Goal: Task Accomplishment & Management: Manage account settings

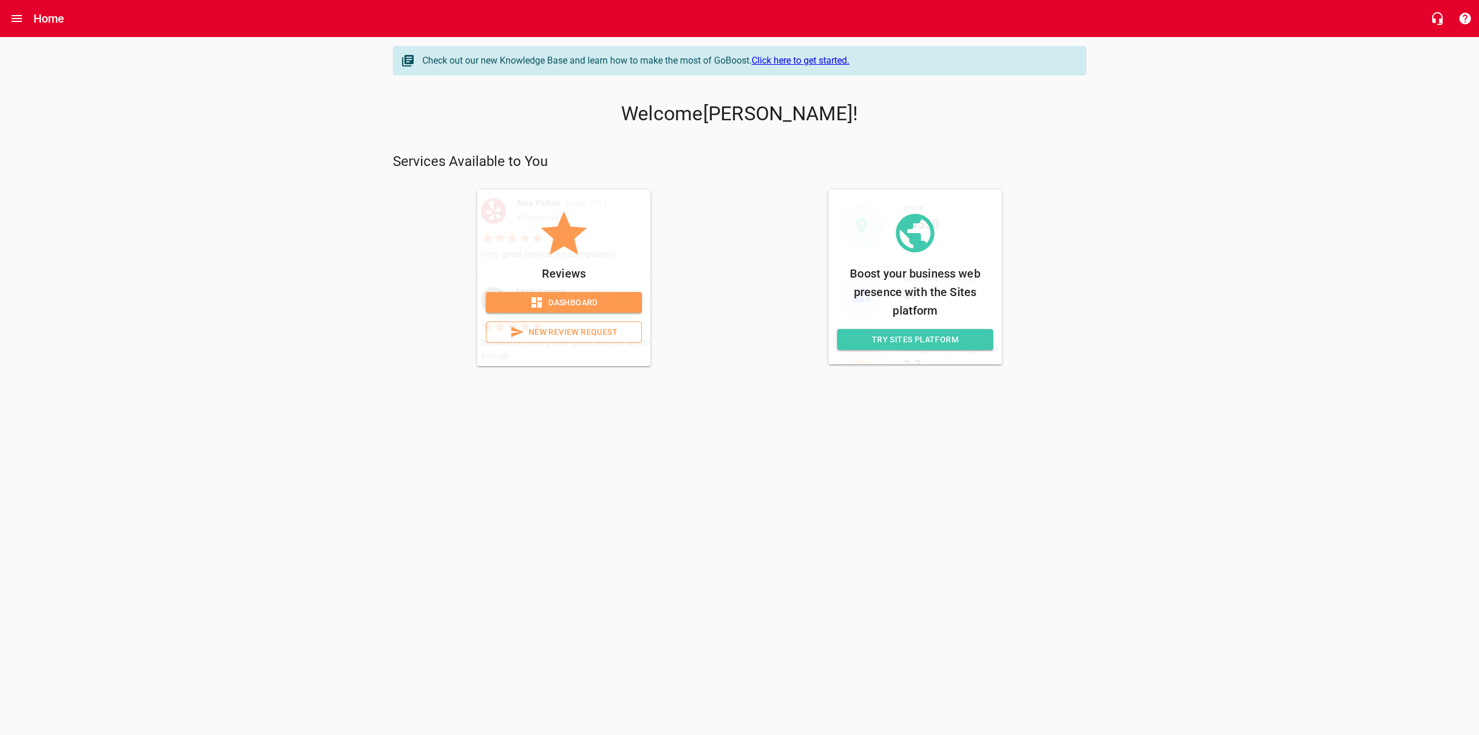
click at [595, 304] on span "Dashboard" at bounding box center [564, 302] width 138 height 14
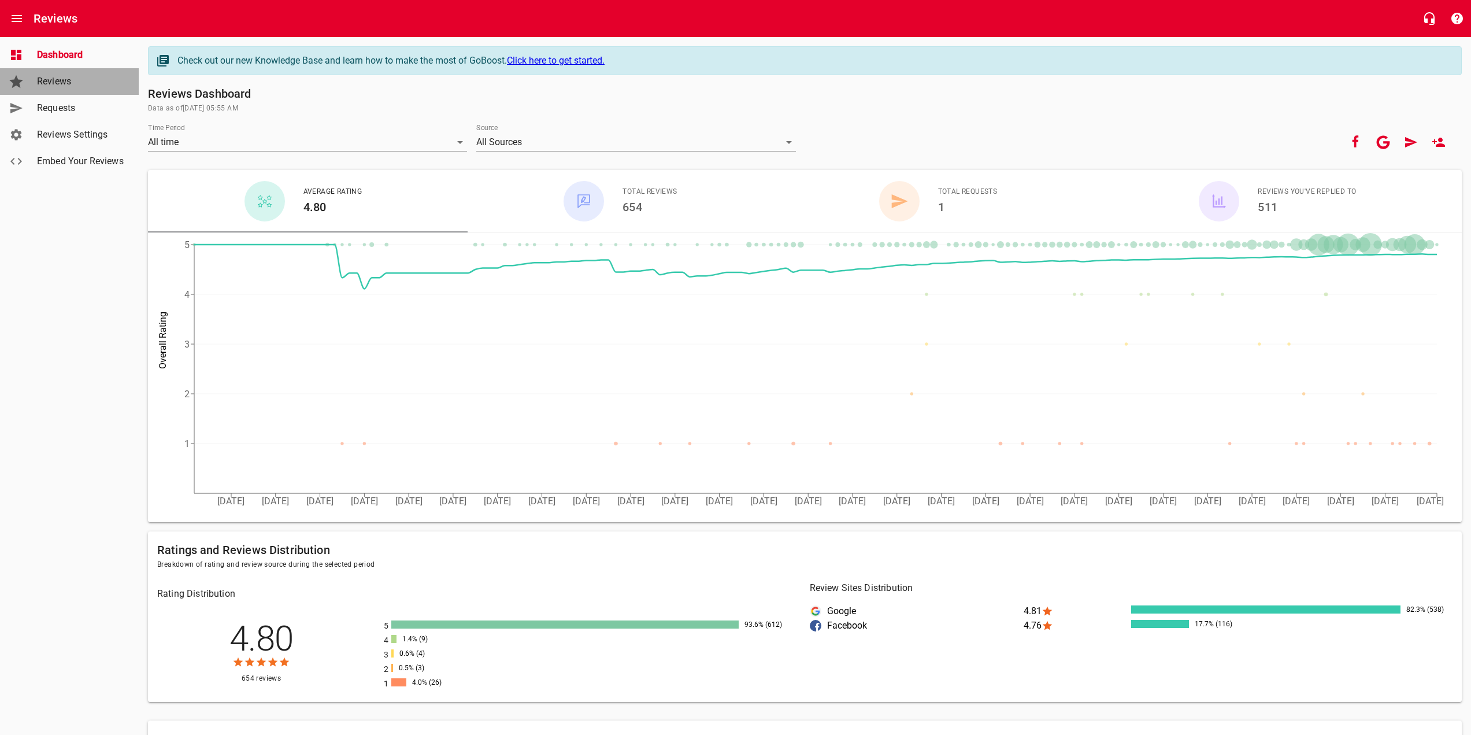
click at [75, 79] on span "Reviews" at bounding box center [81, 82] width 88 height 14
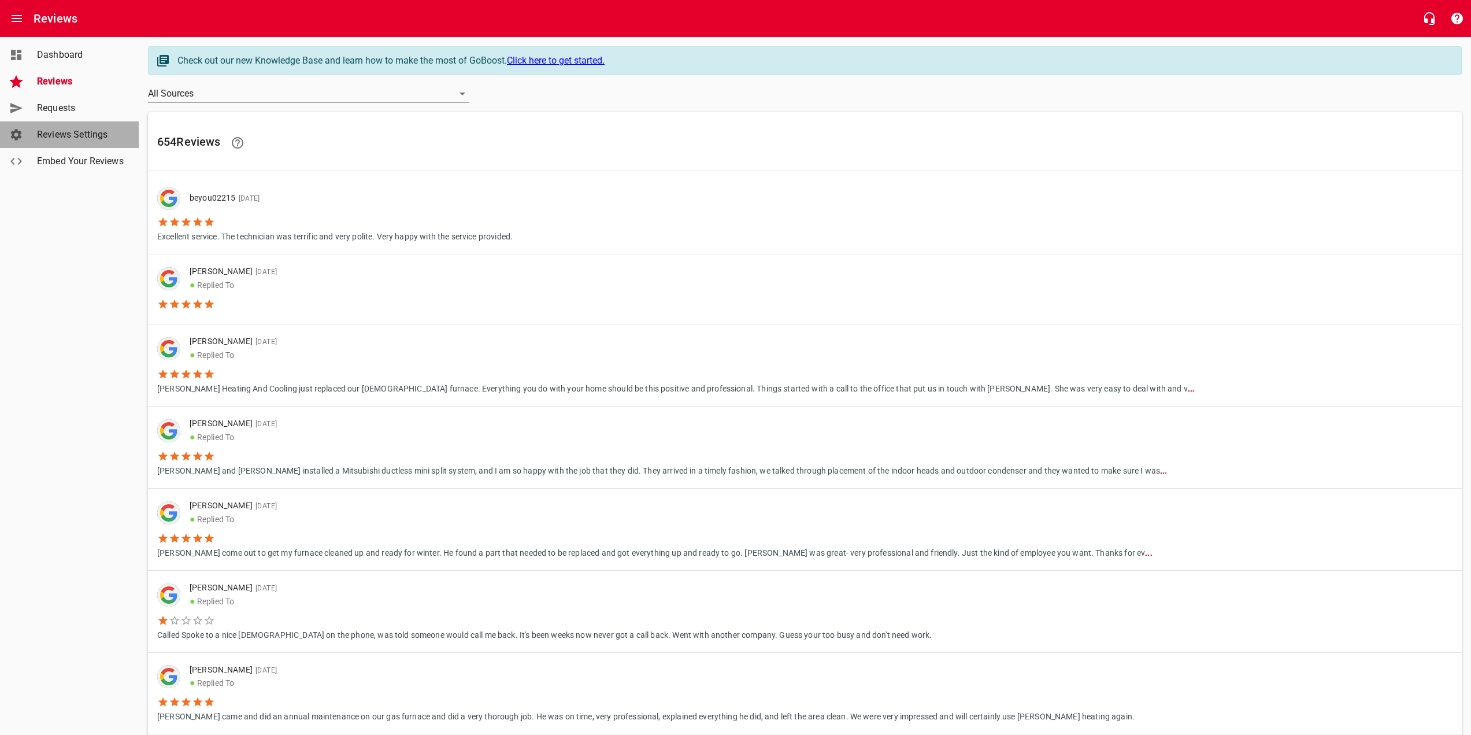
click at [101, 130] on span "Reviews Settings" at bounding box center [81, 135] width 88 height 14
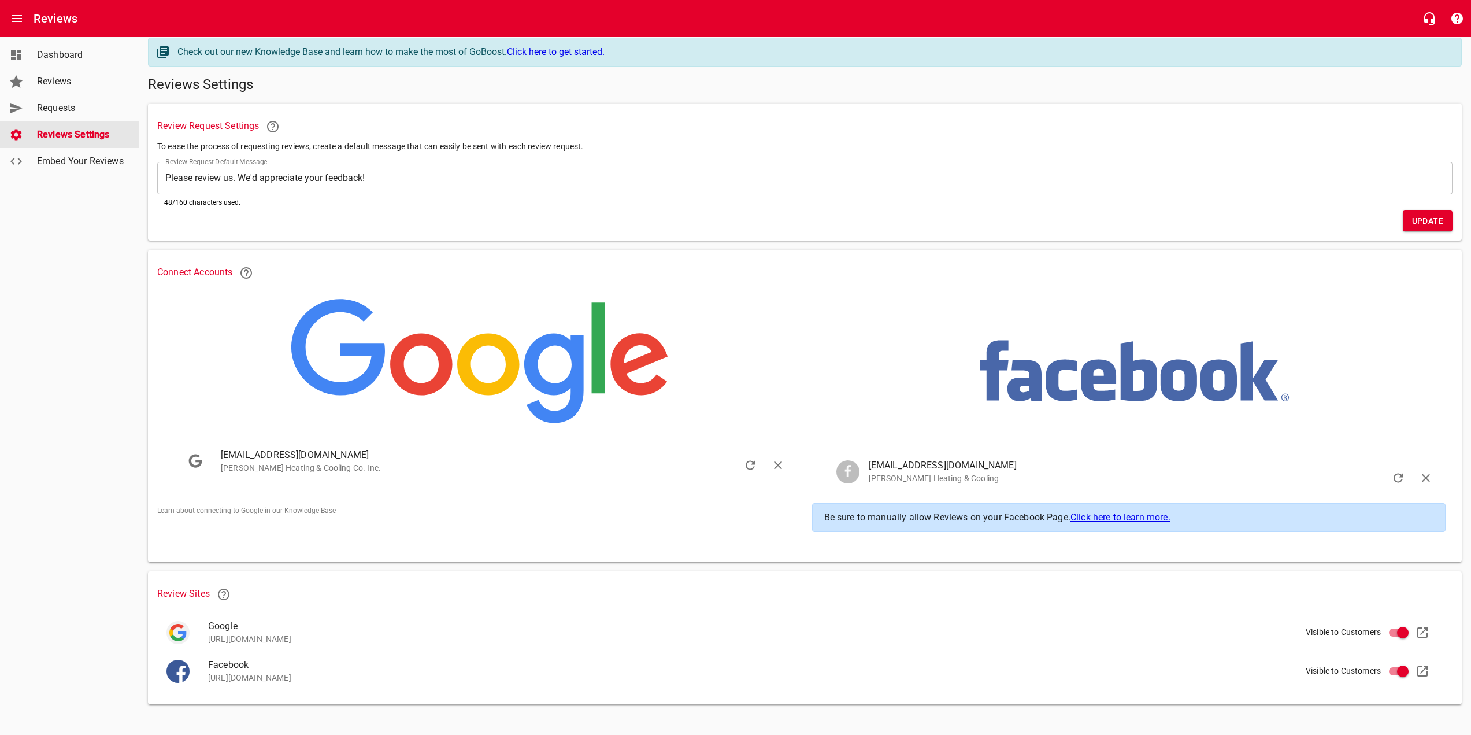
scroll to position [12, 0]
click at [69, 161] on span "Embed Your Reviews" at bounding box center [81, 161] width 88 height 14
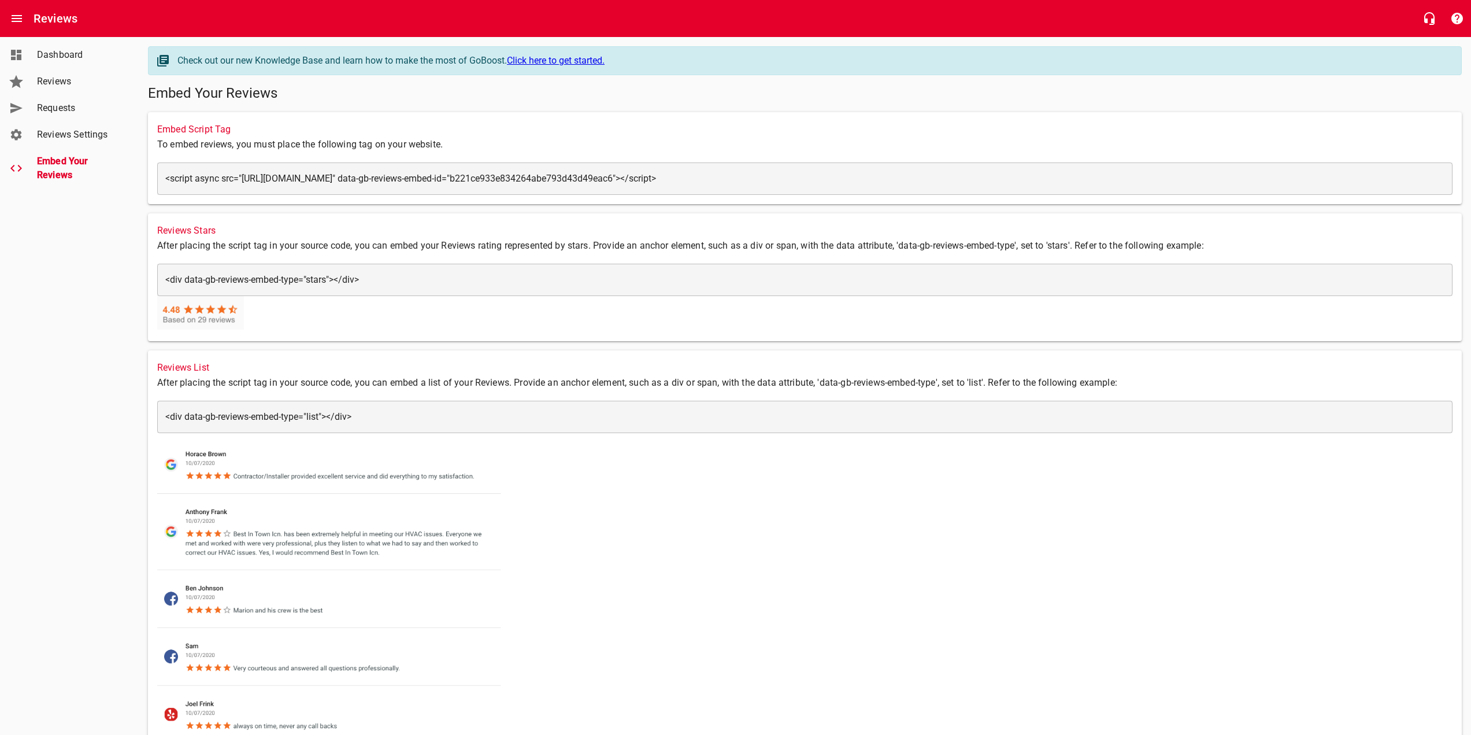
click at [62, 53] on span "Dashboard" at bounding box center [81, 55] width 88 height 14
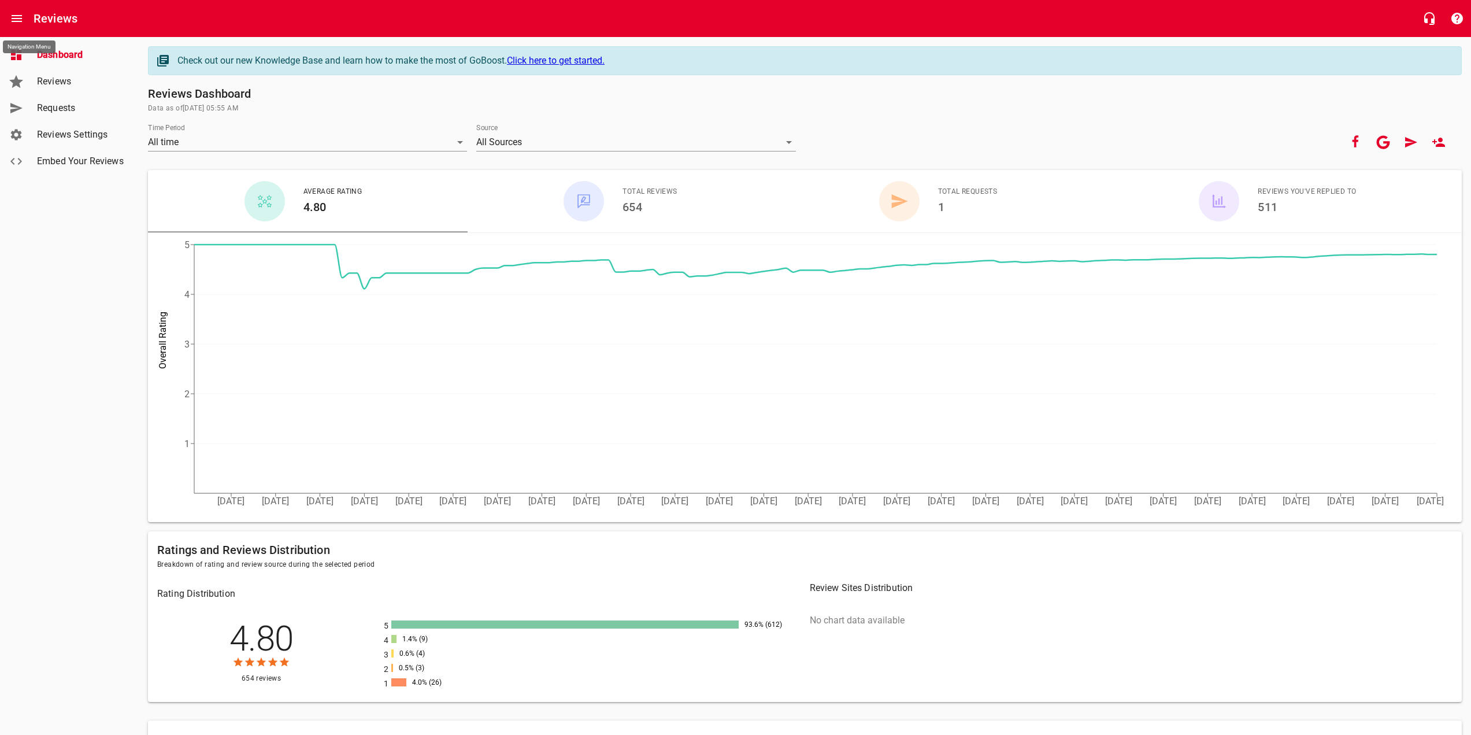
click at [16, 18] on icon "Open drawer" at bounding box center [17, 18] width 10 height 7
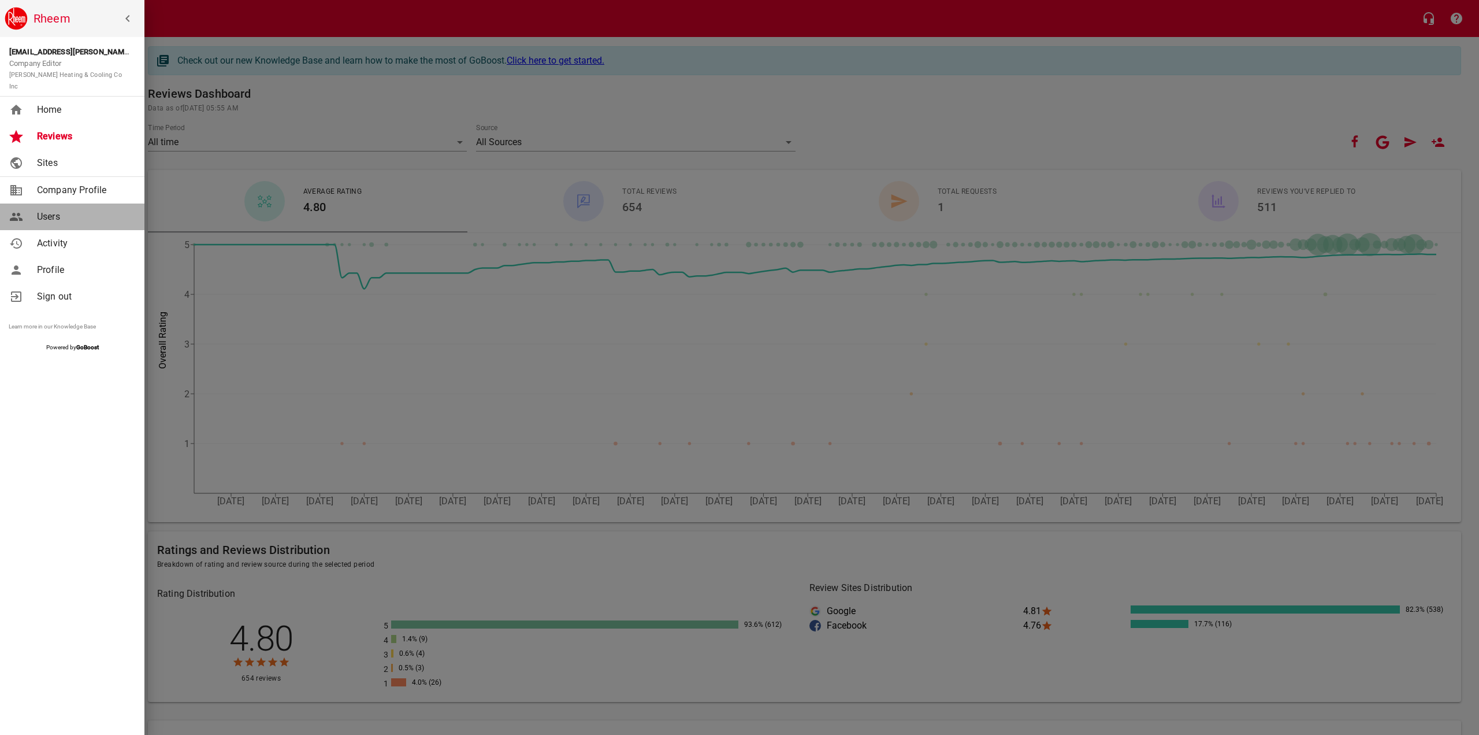
click at [60, 210] on span "Users" at bounding box center [84, 217] width 94 height 14
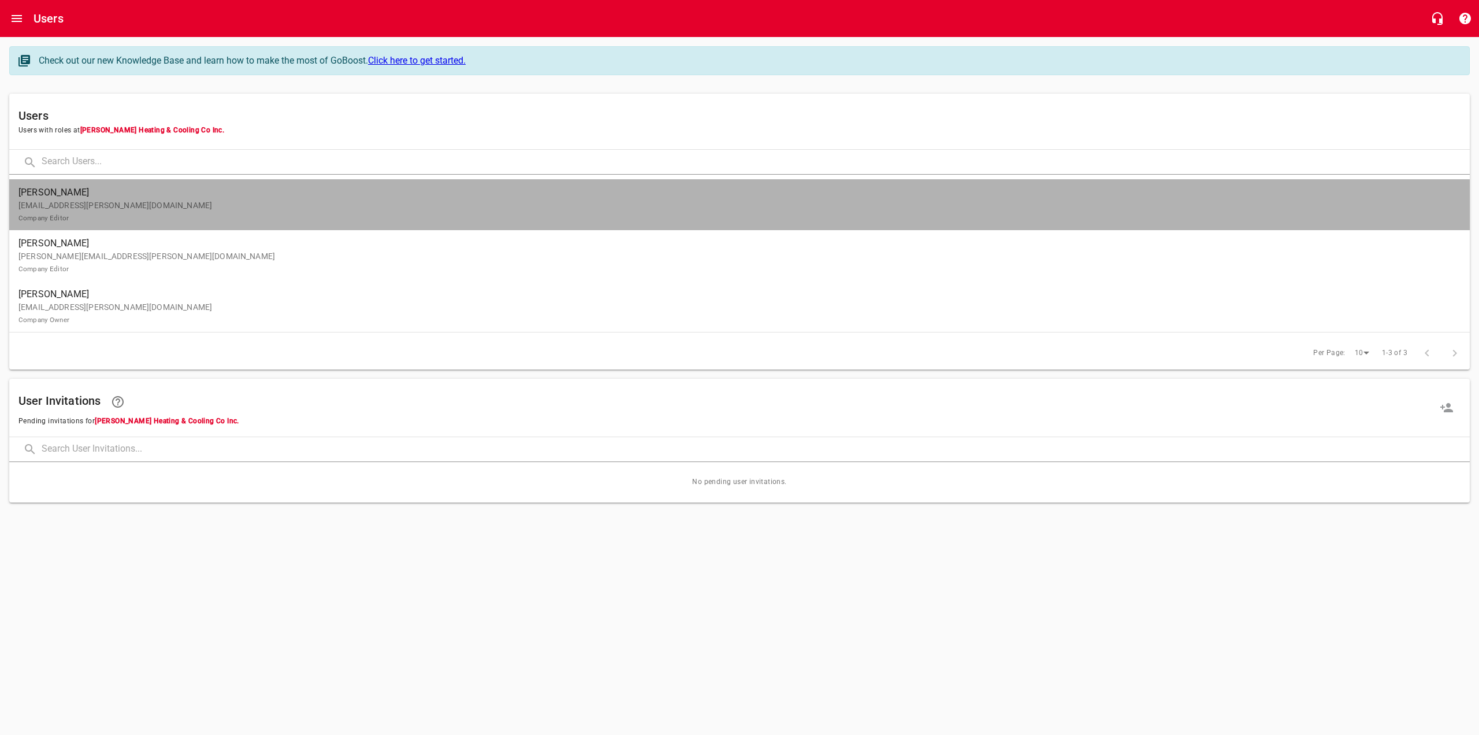
click at [80, 202] on p "[EMAIL_ADDRESS][PERSON_NAME][DOMAIN_NAME] Company Editor" at bounding box center [734, 211] width 1433 height 24
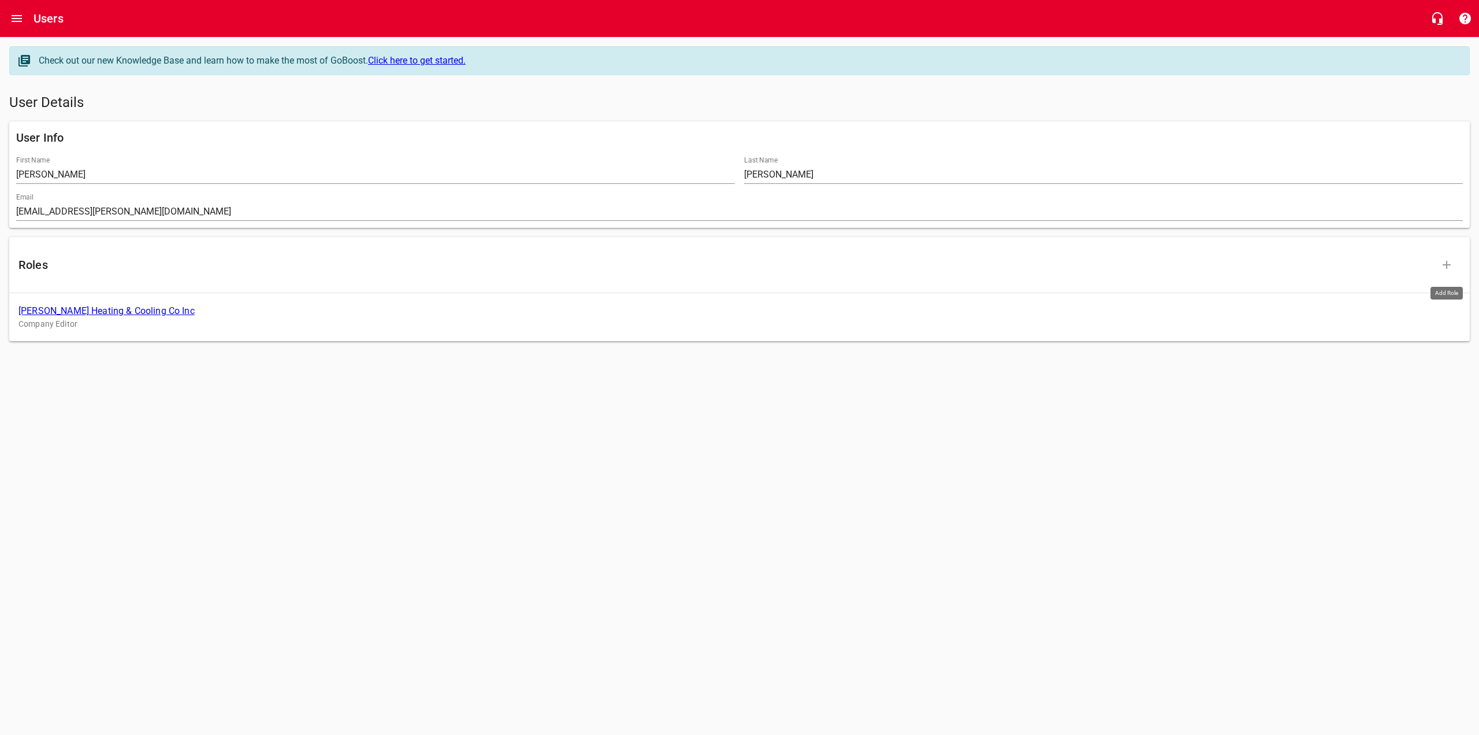
click at [1449, 266] on icon "button" at bounding box center [1447, 265] width 14 height 14
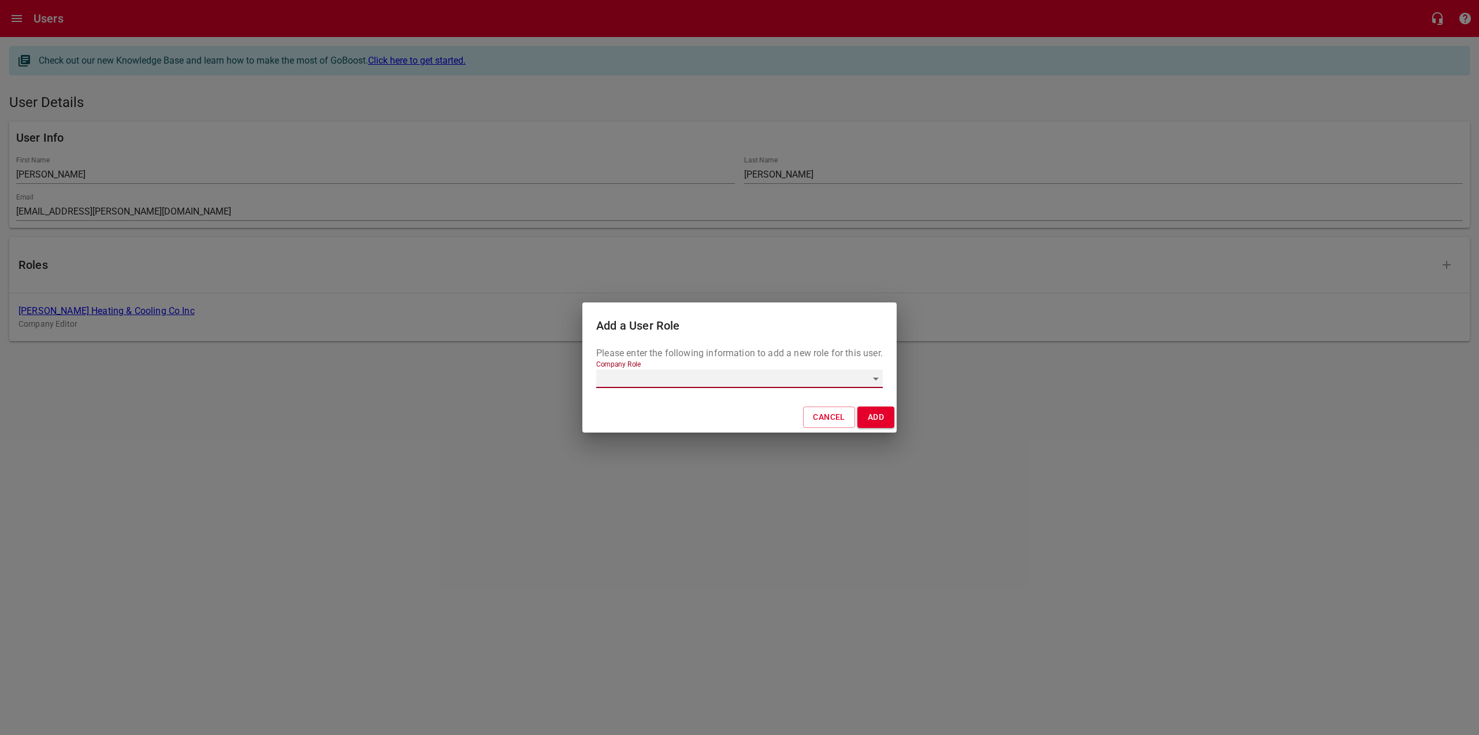
click at [814, 370] on div "​" at bounding box center [739, 378] width 287 height 18
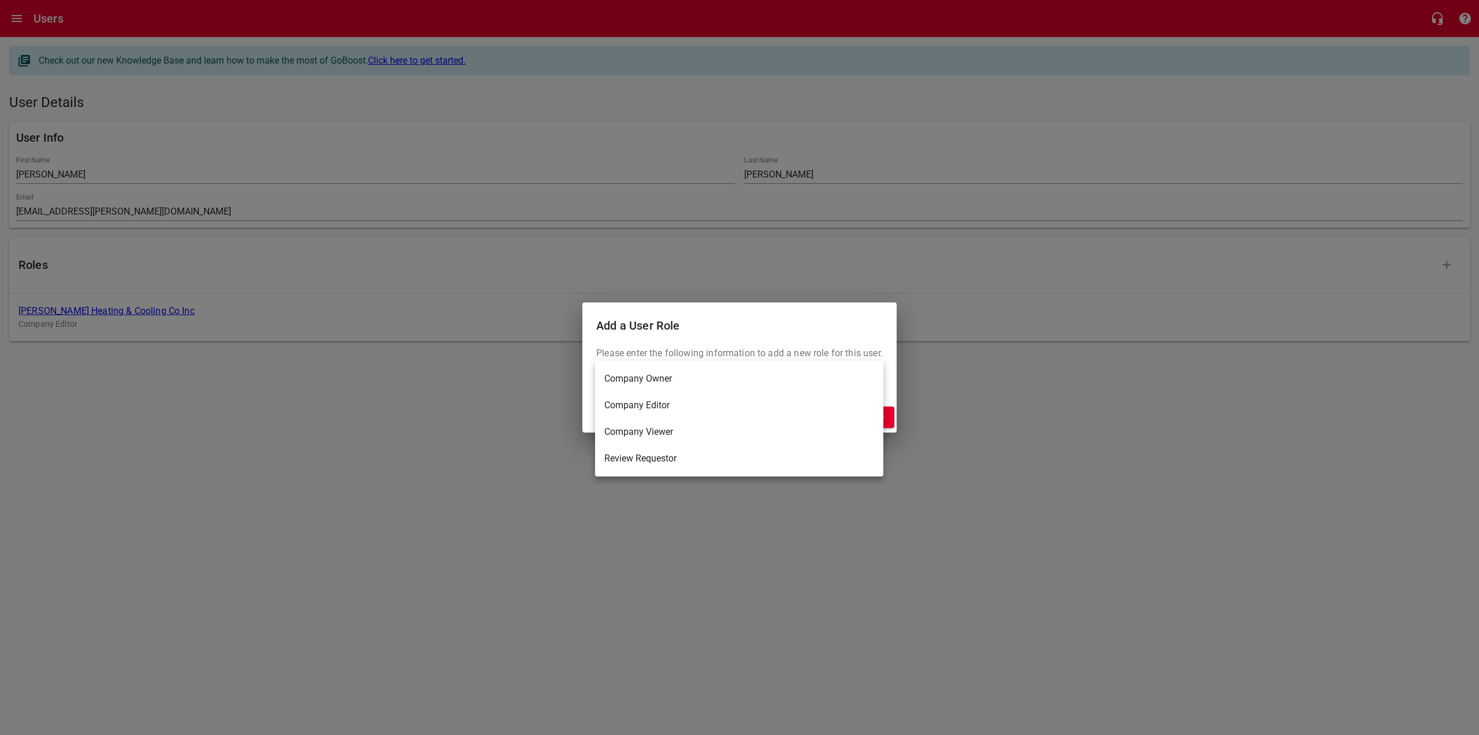
click at [778, 610] on div at bounding box center [739, 367] width 1479 height 735
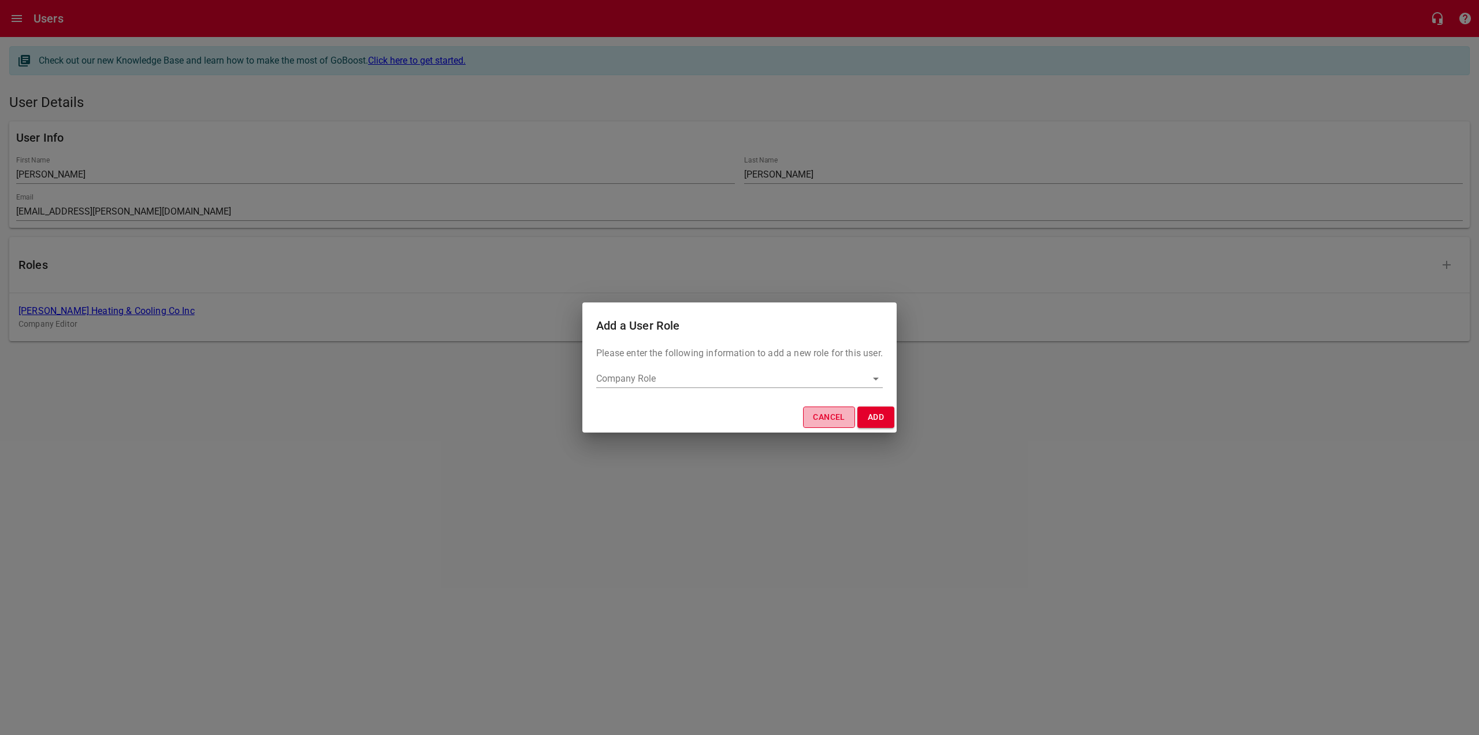
click at [826, 419] on span "Cancel" at bounding box center [829, 417] width 32 height 14
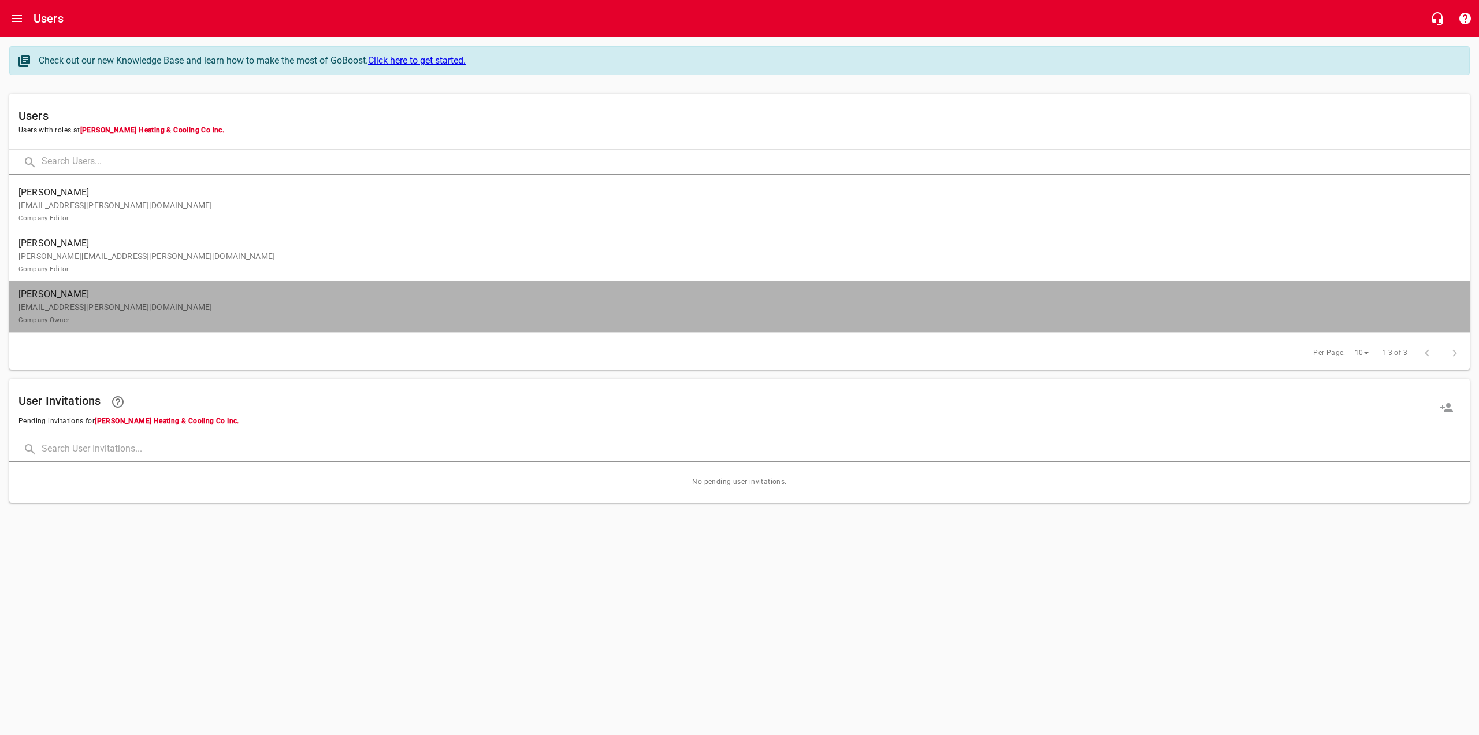
click at [102, 307] on p "[EMAIL_ADDRESS][PERSON_NAME][DOMAIN_NAME] Company Owner" at bounding box center [734, 313] width 1433 height 24
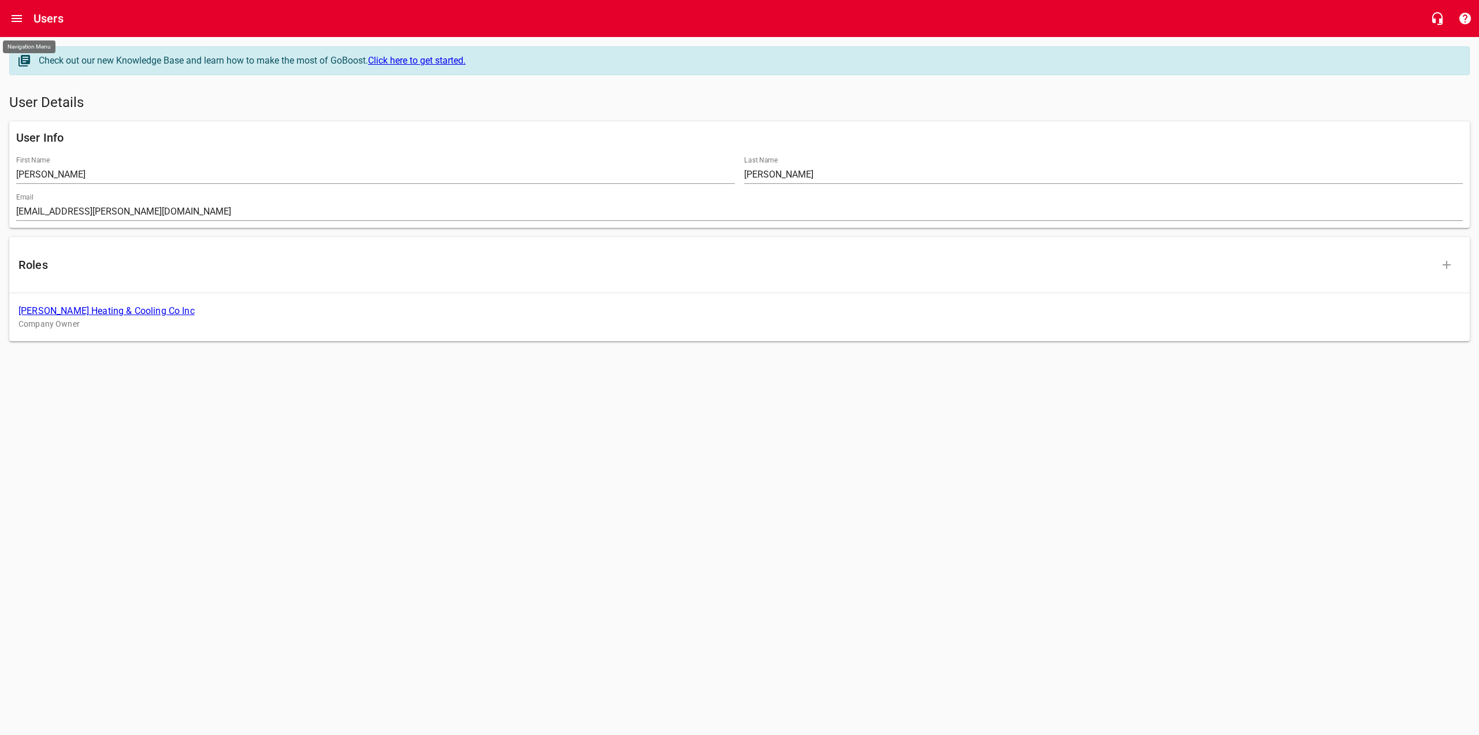
click at [18, 9] on button "Open drawer" at bounding box center [17, 19] width 28 height 28
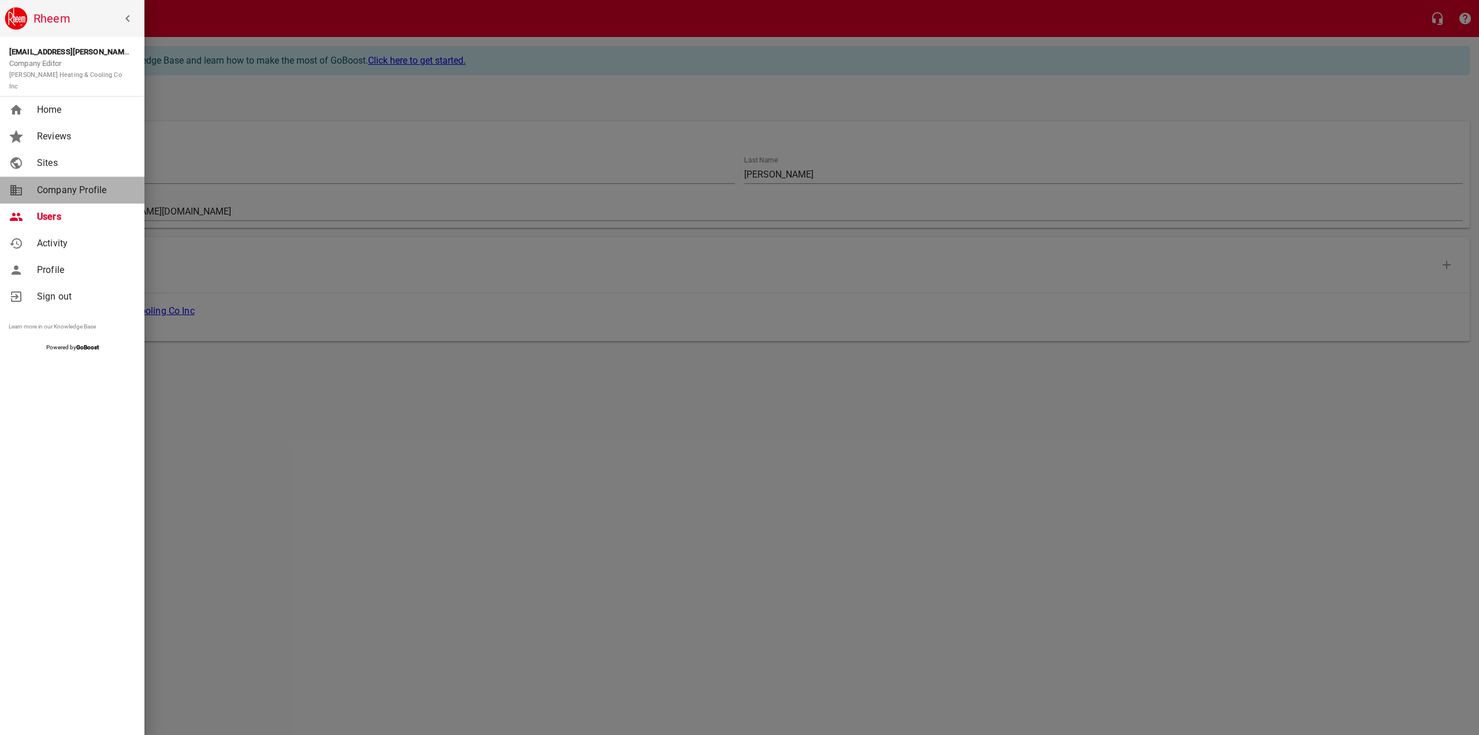
click at [79, 183] on span "Company Profile" at bounding box center [84, 190] width 94 height 14
select select "[US_STATE]"
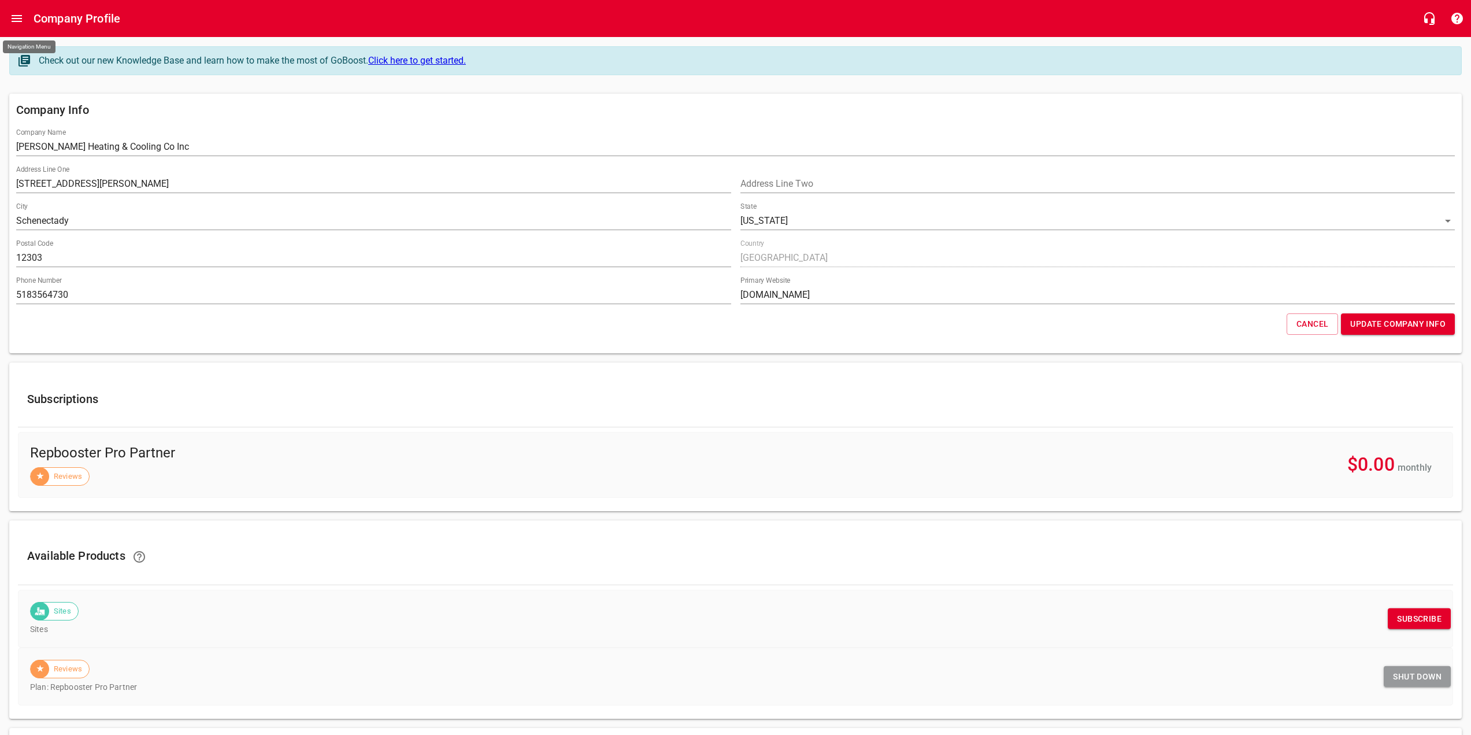
click at [11, 14] on icon "Open drawer" at bounding box center [17, 19] width 14 height 14
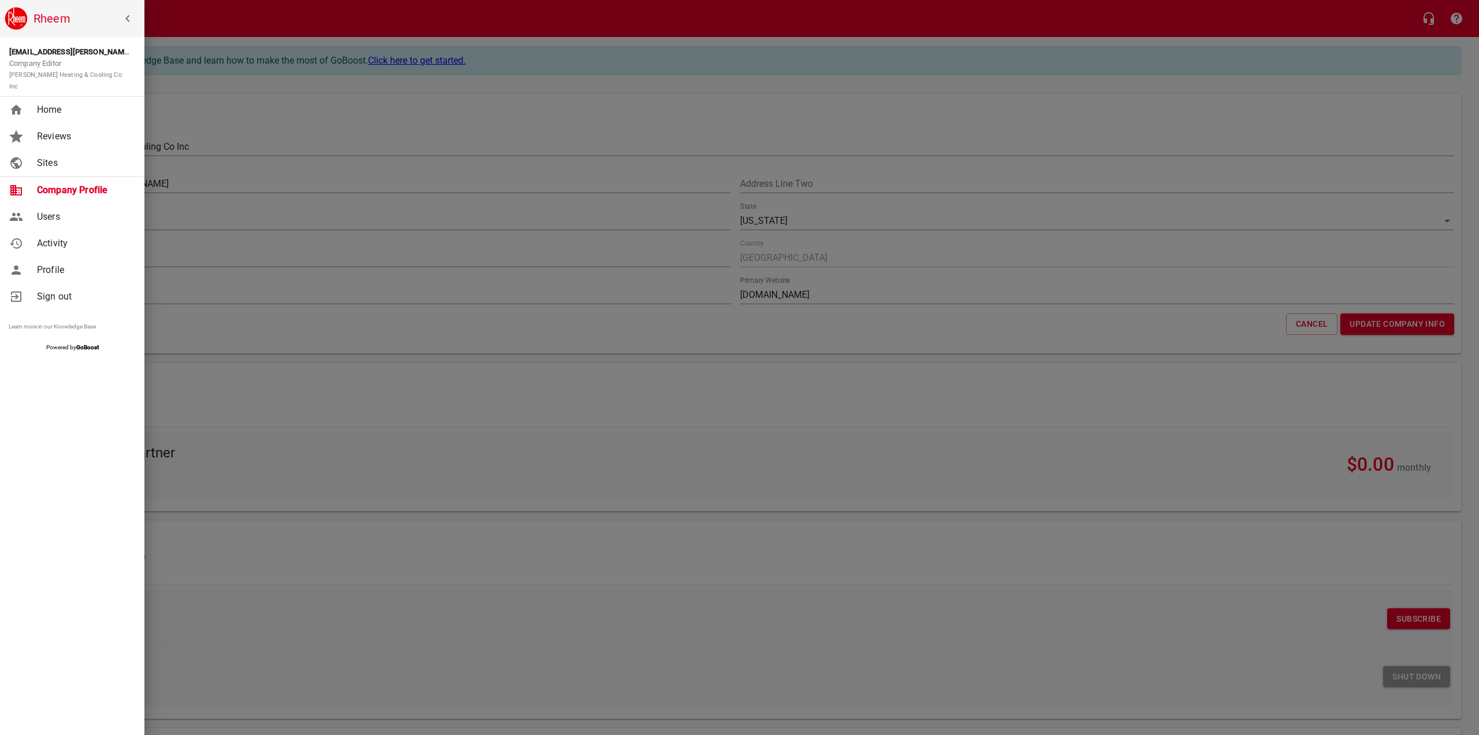
click at [58, 263] on span "Profile" at bounding box center [84, 270] width 94 height 14
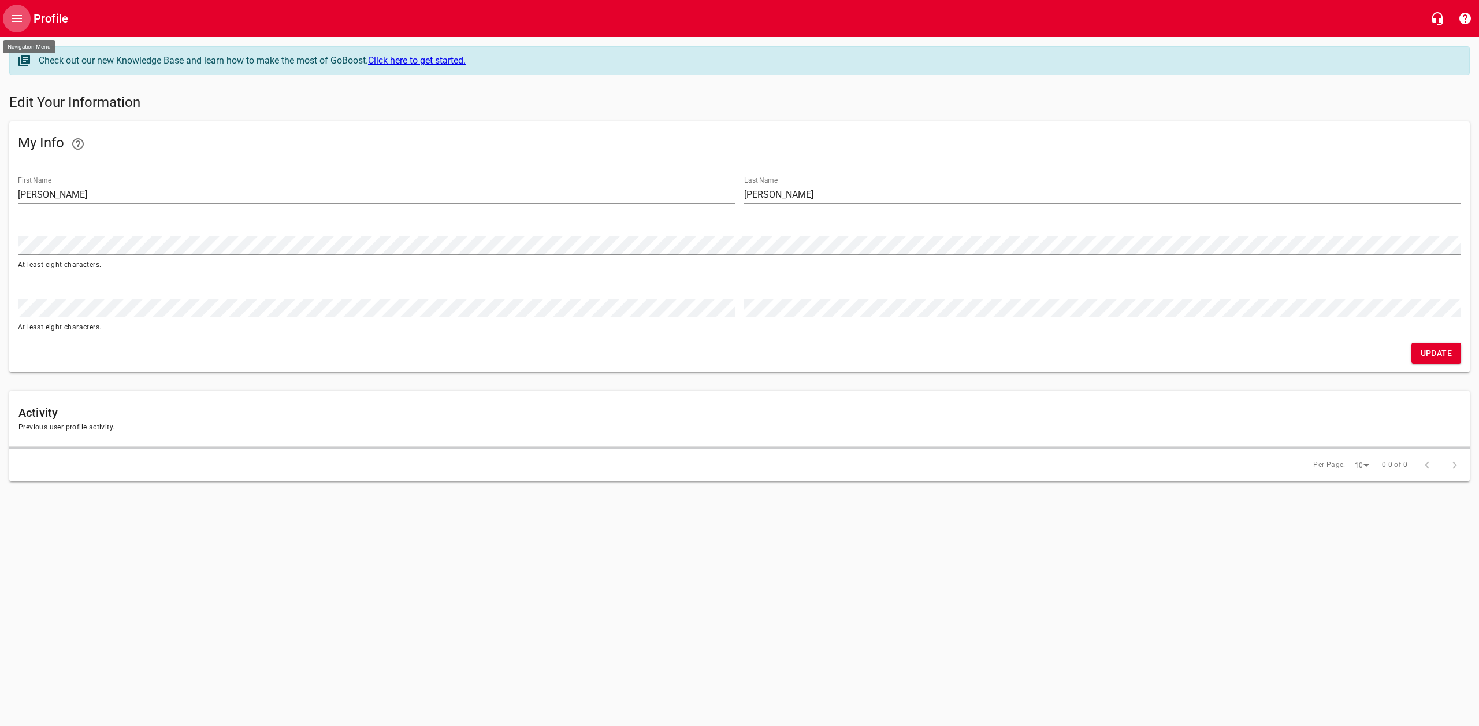
click at [18, 10] on button "Open drawer" at bounding box center [17, 19] width 28 height 28
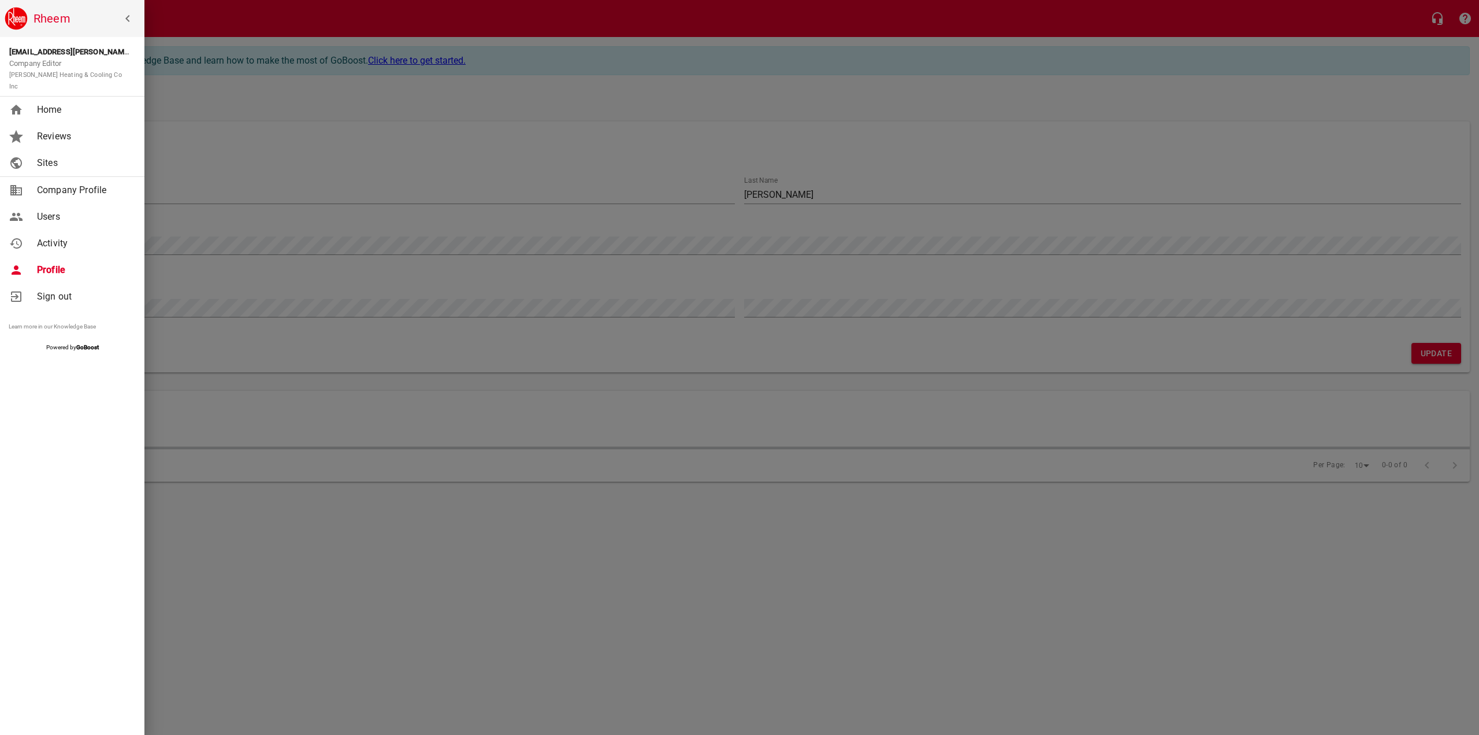
click at [58, 236] on span "Activity" at bounding box center [84, 243] width 94 height 14
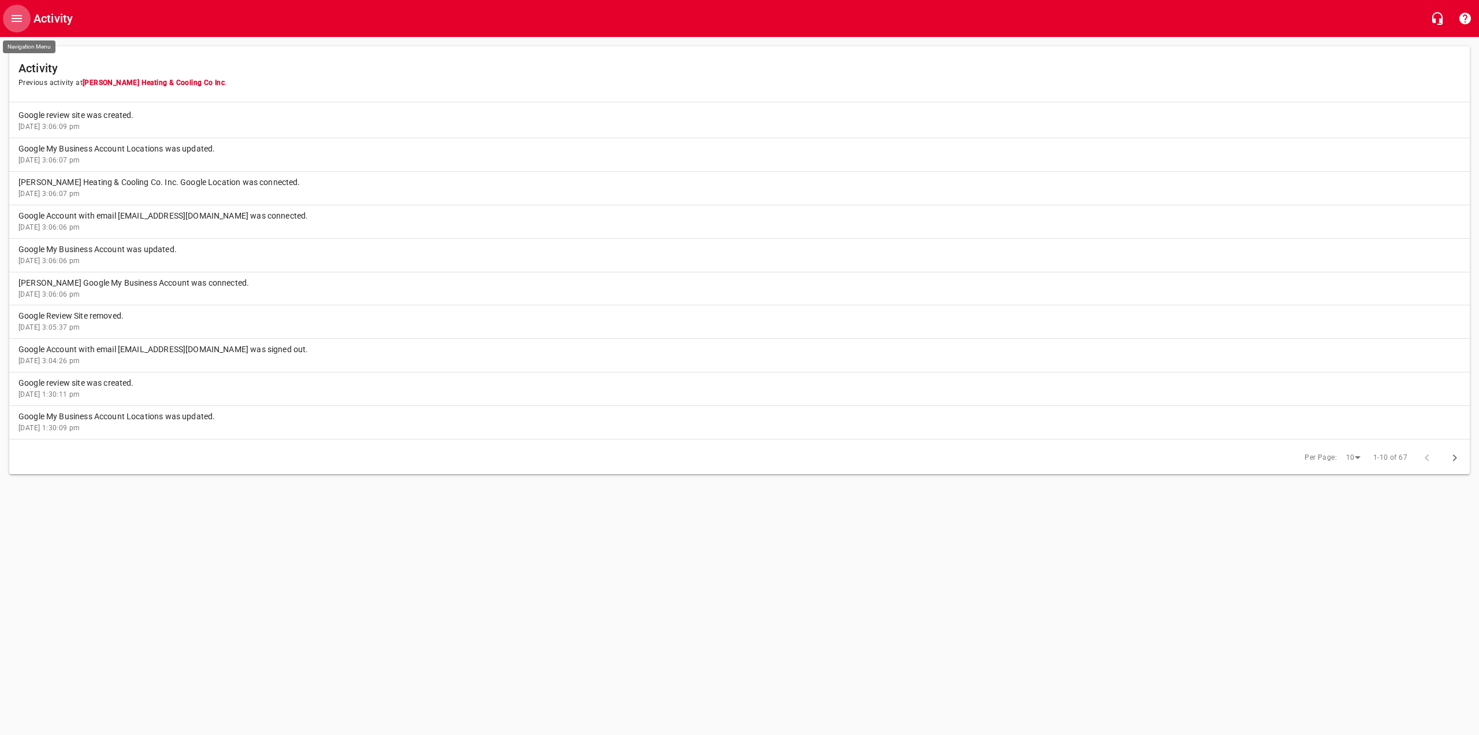
click at [17, 17] on icon "Open drawer" at bounding box center [17, 19] width 14 height 14
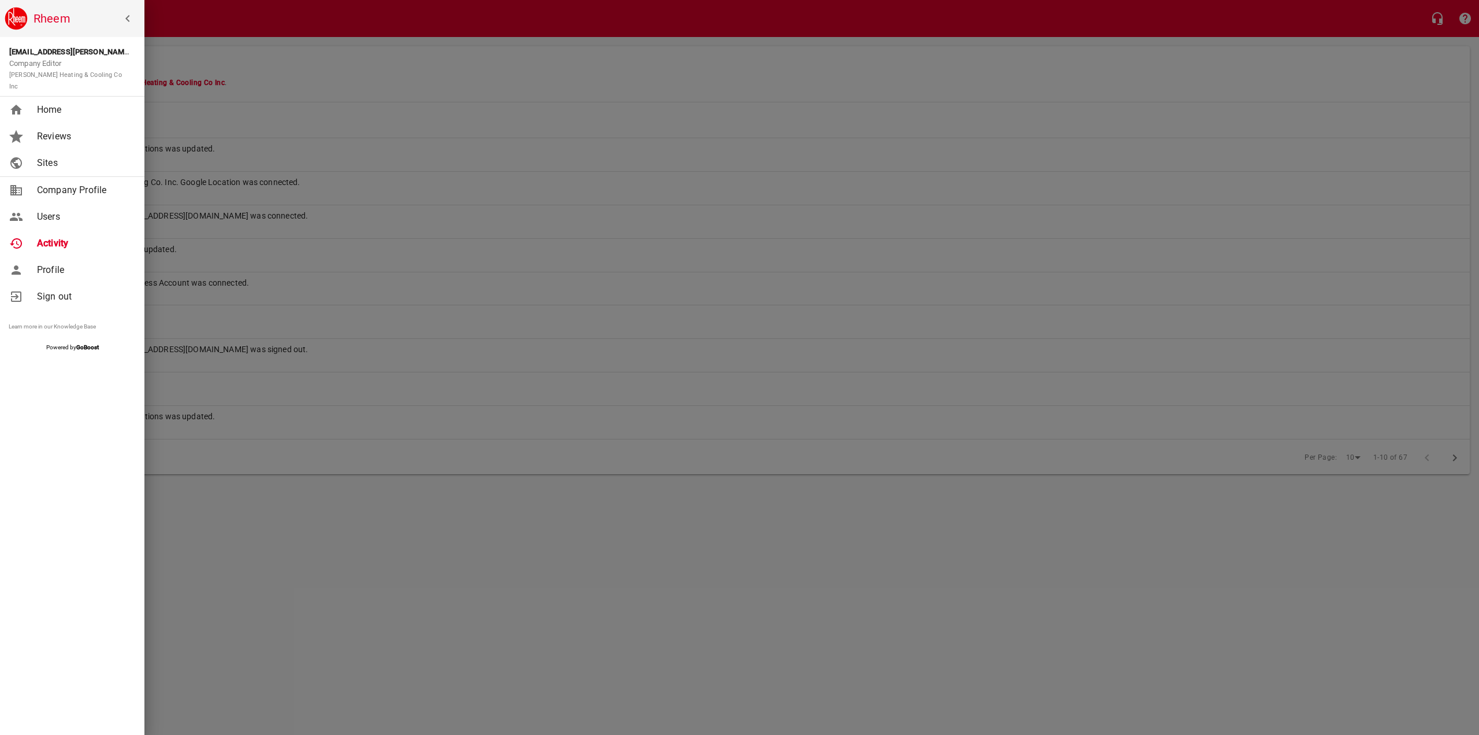
click at [42, 103] on span "Home" at bounding box center [84, 110] width 94 height 14
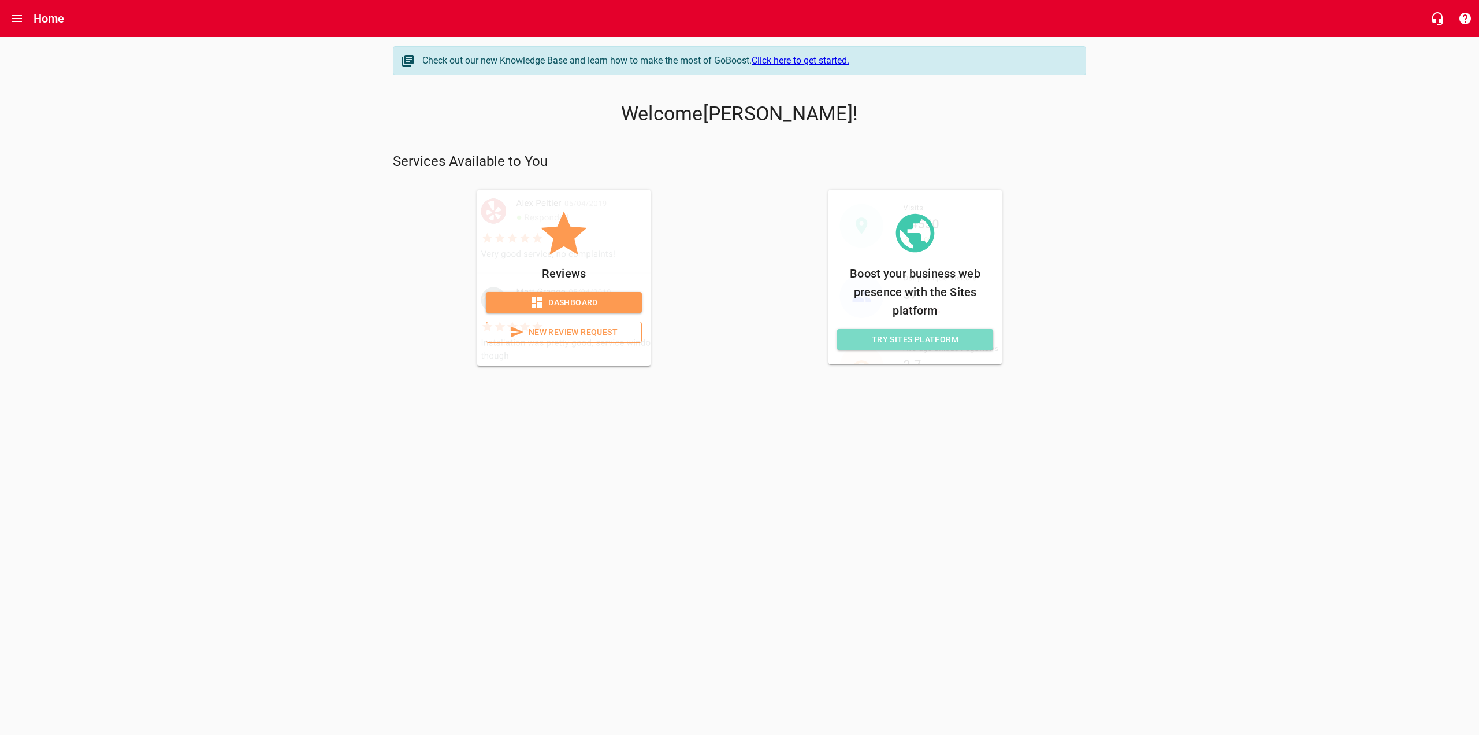
click at [933, 337] on span "Try Sites Platform" at bounding box center [916, 339] width 138 height 14
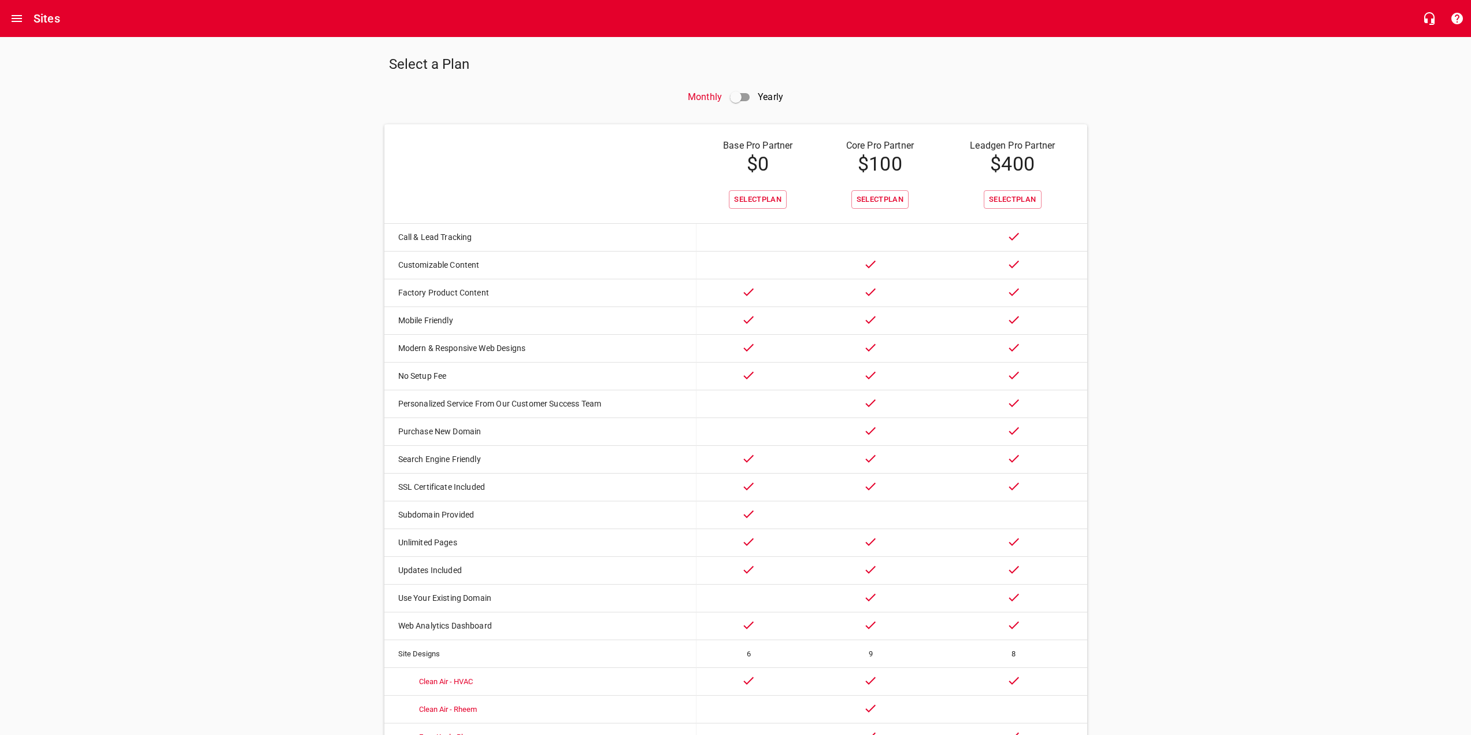
drag, startPoint x: 229, startPoint y: 379, endPoint x: 231, endPoint y: 364, distance: 15.1
drag, startPoint x: 283, startPoint y: 156, endPoint x: 278, endPoint y: 135, distance: 21.9
click at [12, 21] on icon "Open drawer" at bounding box center [17, 18] width 10 height 7
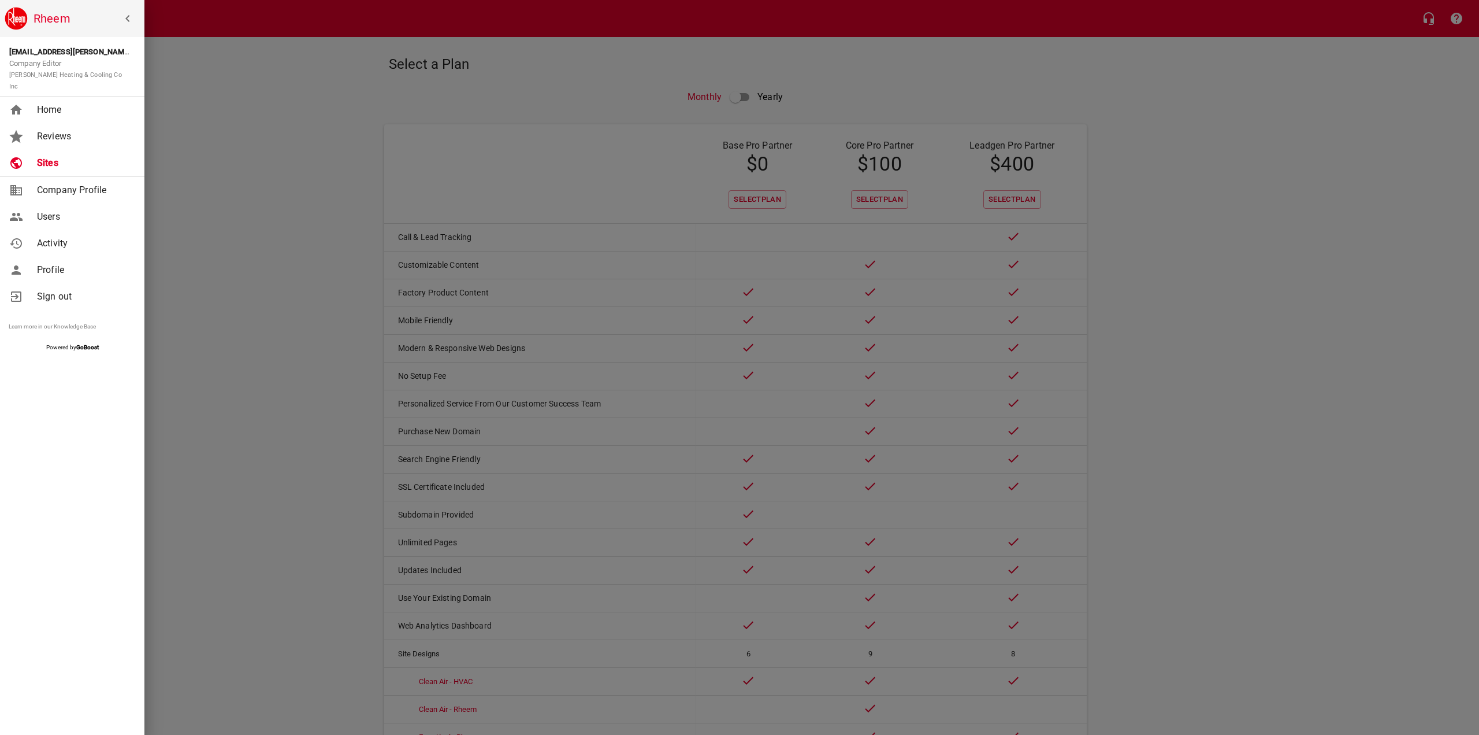
click at [75, 129] on span "Reviews" at bounding box center [84, 136] width 94 height 14
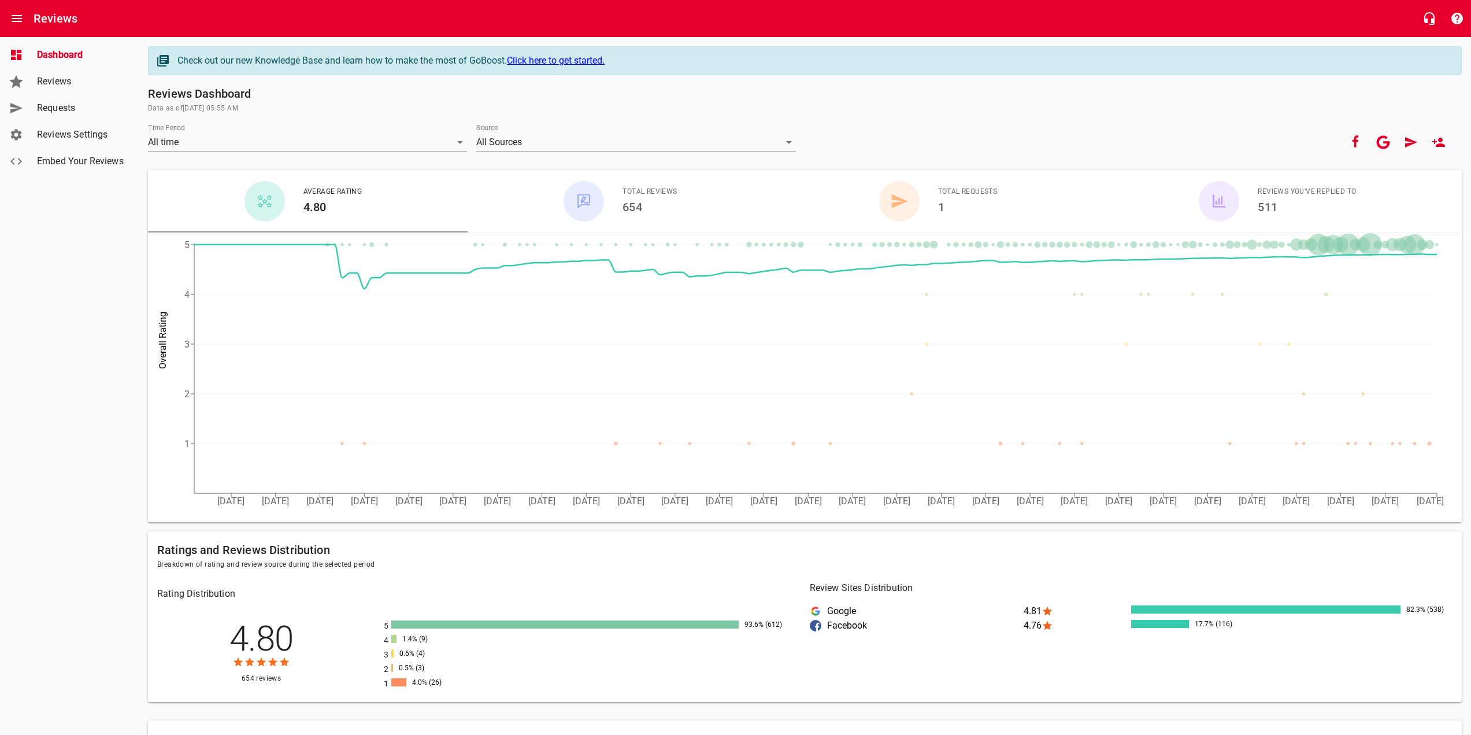
click at [589, 61] on link "Click here to get started." at bounding box center [556, 60] width 98 height 11
click at [1385, 142] on icon "button" at bounding box center [1383, 141] width 13 height 13
click at [72, 166] on span "Embed Your Reviews" at bounding box center [81, 161] width 88 height 14
